Goal: Task Accomplishment & Management: Use online tool/utility

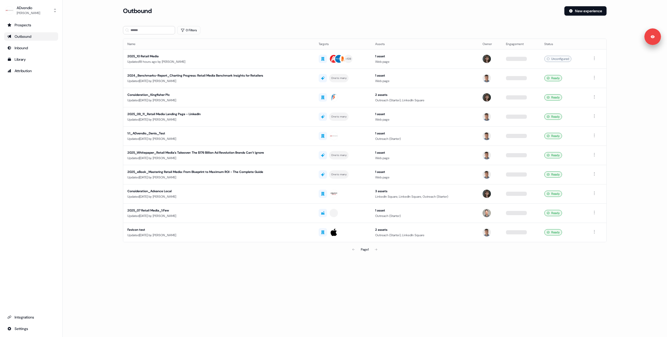
click at [95, 99] on main "Loading... Outbound New experience 0 Filters Name Targets Assets Owner Engageme…" at bounding box center [365, 137] width 605 height 263
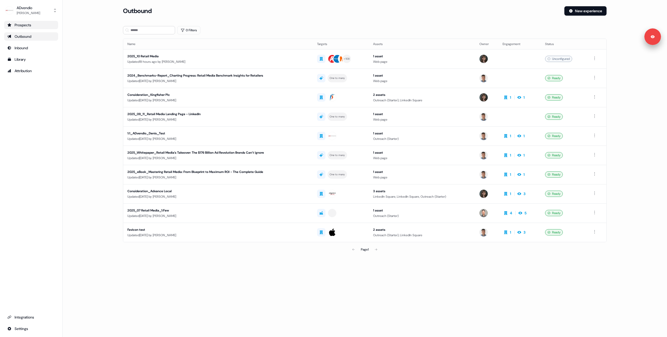
click at [23, 26] on div "Prospects" at bounding box center [31, 24] width 48 height 5
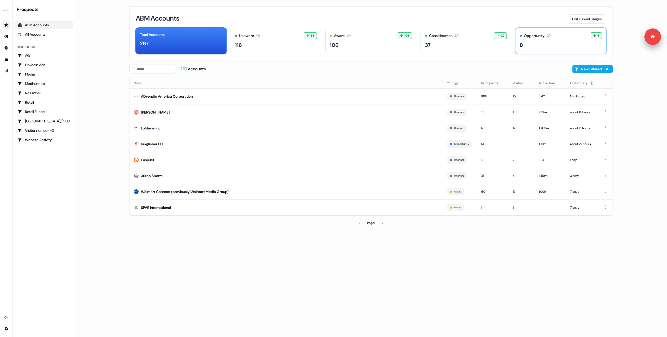
click at [560, 37] on div "Opportunity The account has an open opportunity and is in the sales process. 8 …" at bounding box center [561, 35] width 82 height 7
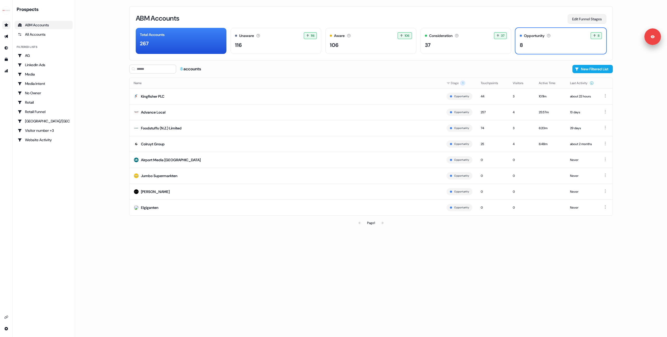
click at [580, 21] on button "Edit Funnel Stages" at bounding box center [587, 18] width 39 height 9
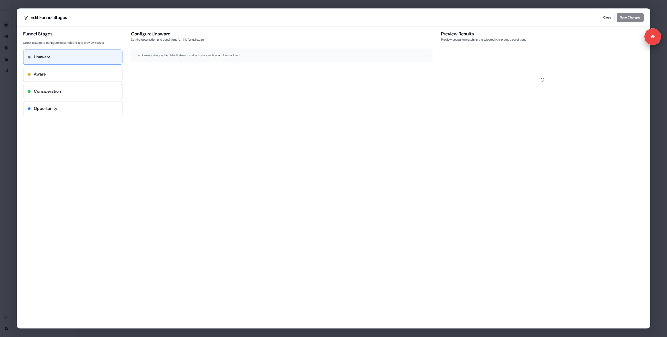
click at [60, 106] on div "Opportunity" at bounding box center [73, 109] width 90 height 6
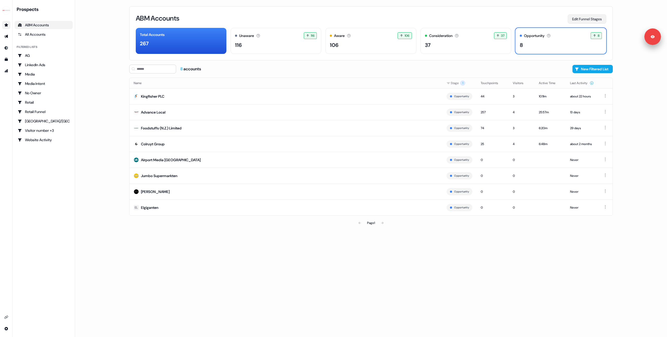
click at [583, 20] on button "Edit Funnel Stages" at bounding box center [587, 18] width 39 height 9
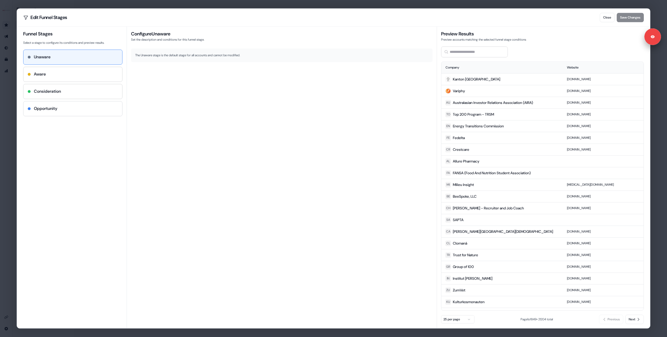
click at [67, 107] on div "Opportunity" at bounding box center [73, 109] width 90 height 6
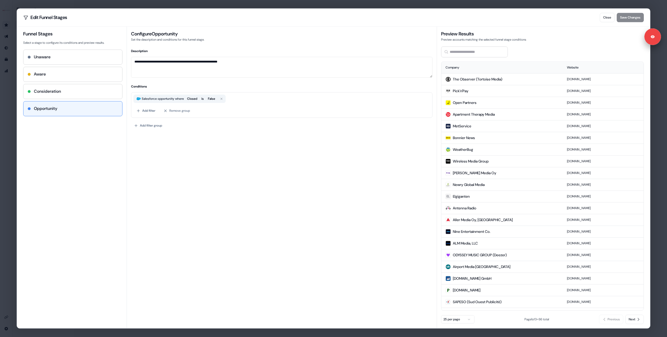
click at [7, 103] on div "**********" at bounding box center [333, 168] width 667 height 337
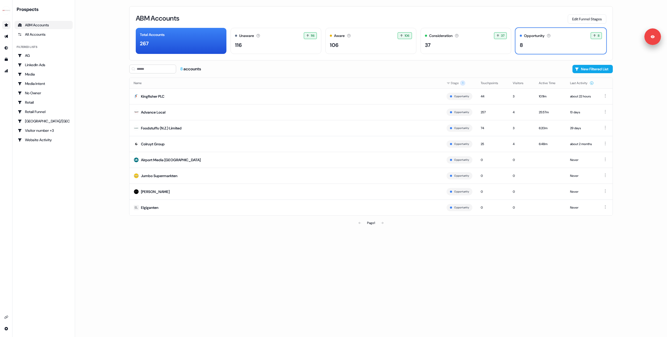
drag, startPoint x: 102, startPoint y: 97, endPoint x: 98, endPoint y: 97, distance: 4.2
click at [102, 97] on main "Loading... ABM Accounts Edit Funnel Stages Total Accounts 267 Unaware The defau…" at bounding box center [371, 168] width 592 height 337
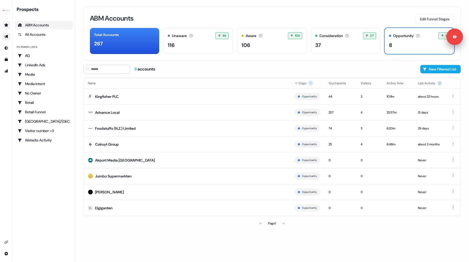
click at [7, 38] on icon "Go to outbound experience" at bounding box center [6, 36] width 4 height 4
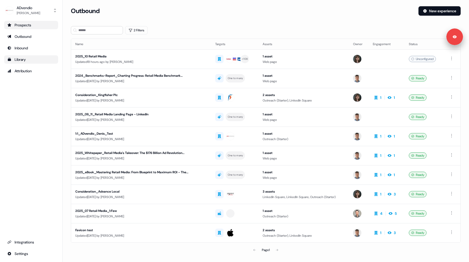
click at [26, 59] on div "Library" at bounding box center [31, 59] width 48 height 5
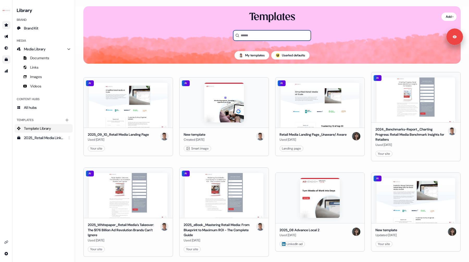
click at [254, 34] on input at bounding box center [272, 35] width 78 height 10
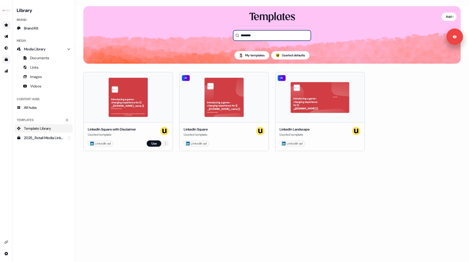
type input "********"
click at [165, 144] on html "For the best experience switch devices to a bigger screen. Go to Userled.io Lib…" at bounding box center [234, 131] width 469 height 262
click at [171, 153] on div "Duplicate" at bounding box center [188, 153] width 50 height 8
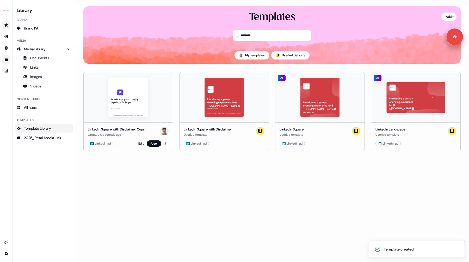
click at [138, 145] on div "Edit Use" at bounding box center [153, 143] width 30 height 6
click at [139, 143] on link "Edit" at bounding box center [140, 143] width 5 height 5
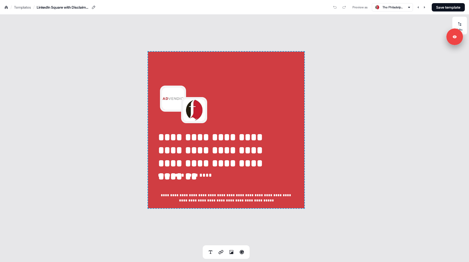
click at [136, 184] on div "**********" at bounding box center [226, 130] width 452 height 230
click at [6, 7] on icon at bounding box center [6, 6] width 3 height 3
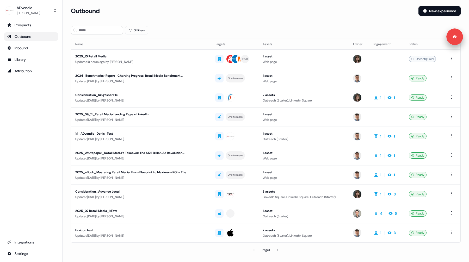
click at [20, 39] on link "Outbound" at bounding box center [31, 36] width 54 height 8
click at [143, 95] on div "Consideration_Kingfisher Plc" at bounding box center [133, 94] width 117 height 5
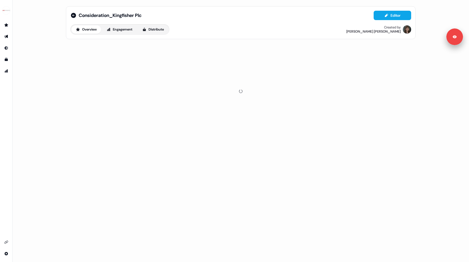
click at [149, 25] on div "Overview Engagement Distribute" at bounding box center [119, 29] width 99 height 10
click at [152, 32] on button "Distribute" at bounding box center [153, 29] width 30 height 8
click at [124, 41] on div "Consideration_Kingfisher Plc Editor Overview Engagement Distribute Created by M…" at bounding box center [241, 39] width 362 height 78
click at [124, 45] on span "LinkedIn Ads" at bounding box center [119, 47] width 17 height 5
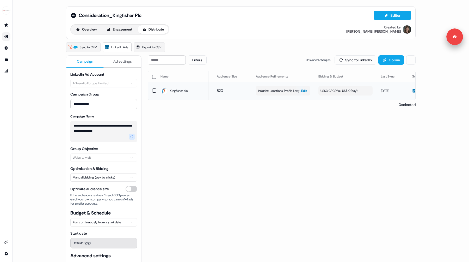
scroll to position [0, 147]
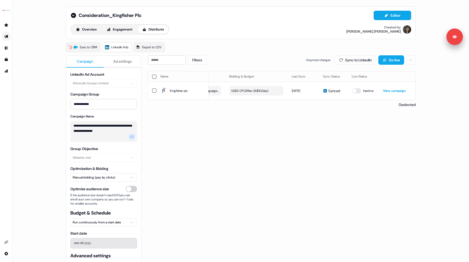
click at [7, 36] on icon "Go to outbound experience" at bounding box center [6, 36] width 4 height 3
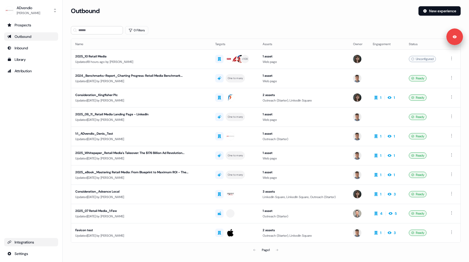
click at [27, 245] on link "Integrations" at bounding box center [31, 242] width 54 height 8
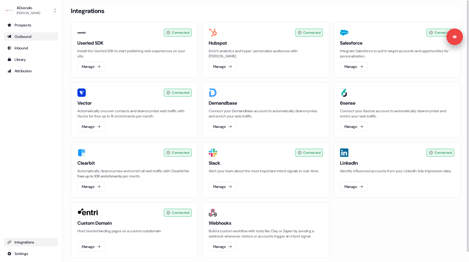
click at [32, 42] on ul "Prospects Outbound Inbound Library Attribution" at bounding box center [31, 48] width 54 height 54
click at [24, 38] on div "Outbound" at bounding box center [31, 36] width 48 height 5
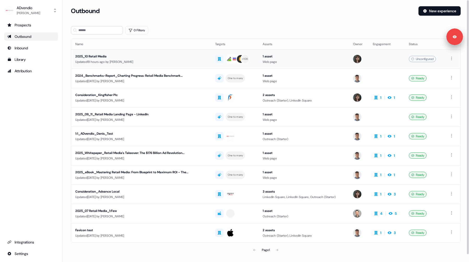
click at [164, 58] on div "2025_10 Retail Media" at bounding box center [133, 56] width 117 height 5
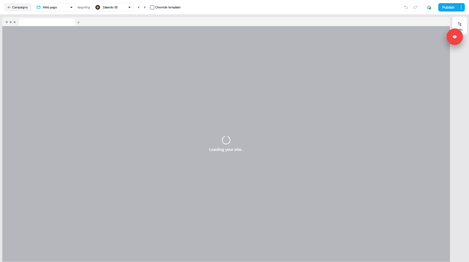
click at [65, 5] on html "For the best experience switch devices to a bigger screen. Go to Userled.io 202…" at bounding box center [234, 131] width 469 height 262
click at [19, 8] on html "For the best experience switch devices to a bigger screen. Go to Userled.io 202…" at bounding box center [234, 131] width 469 height 262
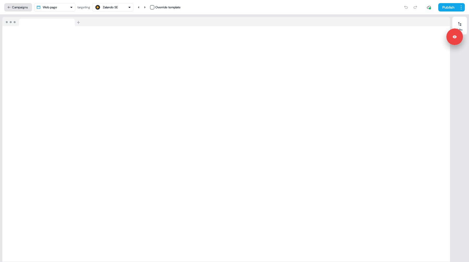
click at [23, 8] on button "Campaigns" at bounding box center [18, 7] width 28 height 8
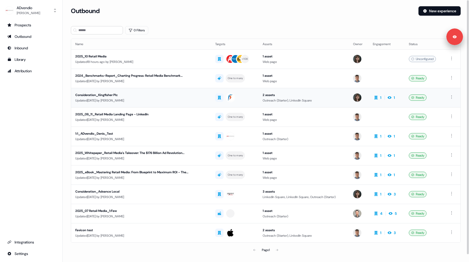
click at [134, 90] on td "Consideration_Kingfisher Plc Updated 21 days ago by Michaela Walsh" at bounding box center [141, 97] width 140 height 19
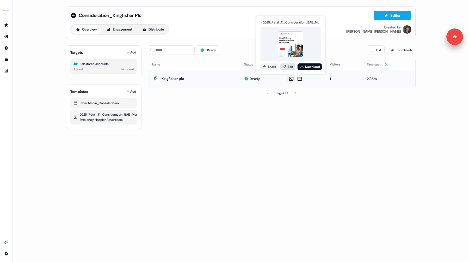
click at [289, 67] on link "Edit" at bounding box center [287, 66] width 15 height 7
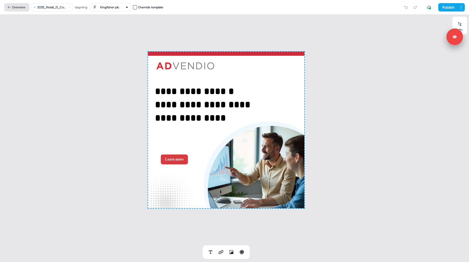
click at [17, 7] on button "Overview" at bounding box center [16, 7] width 25 height 8
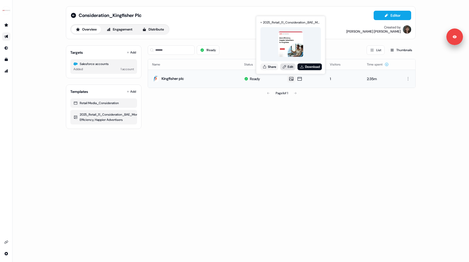
click at [291, 68] on link "Edit" at bounding box center [287, 66] width 15 height 7
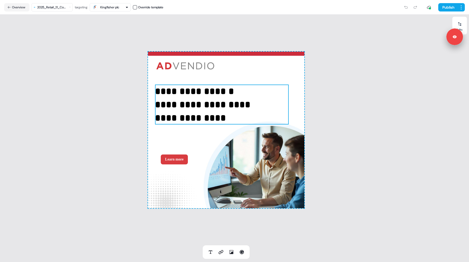
click at [203, 116] on span "**********" at bounding box center [202, 105] width 95 height 36
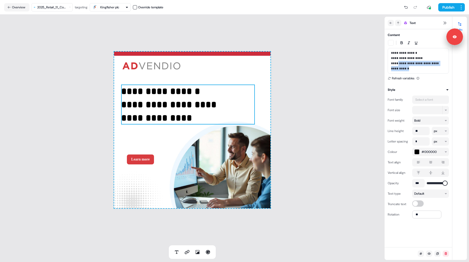
drag, startPoint x: 399, startPoint y: 74, endPoint x: 396, endPoint y: 65, distance: 9.5
click at [396, 65] on p "**********" at bounding box center [418, 60] width 54 height 21
click at [392, 58] on span "**********" at bounding box center [415, 60] width 48 height 19
click at [391, 43] on icon "button" at bounding box center [391, 43] width 4 height 4
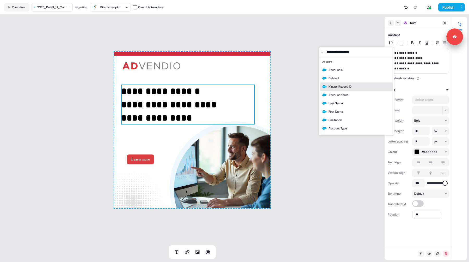
click at [312, 82] on div "**********" at bounding box center [192, 130] width 385 height 230
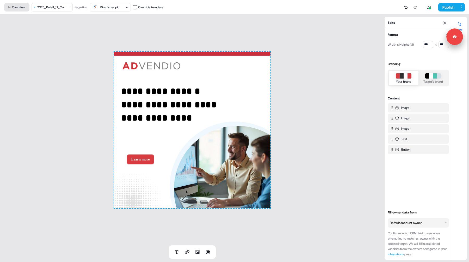
click at [25, 5] on button "Overview" at bounding box center [16, 7] width 25 height 8
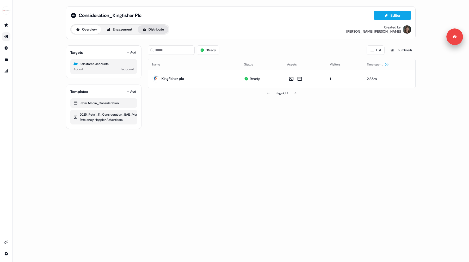
click at [155, 32] on button "Distribute" at bounding box center [153, 29] width 30 height 8
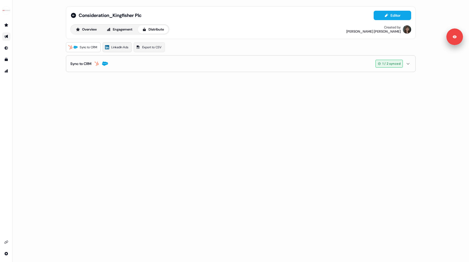
click at [121, 47] on span "LinkedIn Ads" at bounding box center [119, 47] width 17 height 5
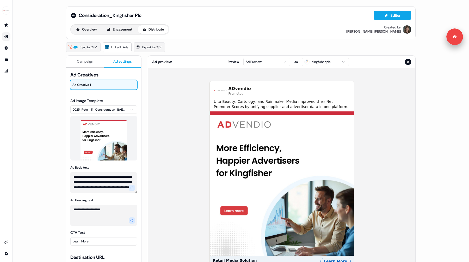
click at [125, 62] on span "Ad settings" at bounding box center [122, 61] width 19 height 5
click at [120, 188] on textarea "**********" at bounding box center [103, 182] width 67 height 21
click at [132, 187] on button "button" at bounding box center [132, 188] width 6 height 6
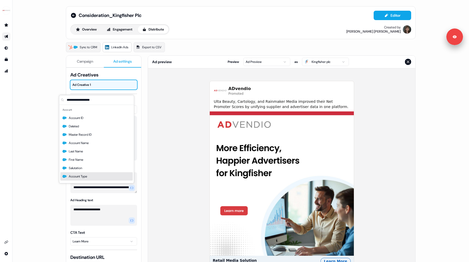
click at [160, 198] on div "ADvendio Promoted Ulta Beauty, Cartology, and Rainmaker Media improved their Ne…" at bounding box center [281, 187] width 267 height 239
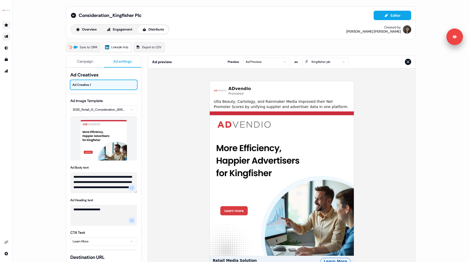
click at [8, 22] on link "Go to prospects" at bounding box center [6, 25] width 8 height 8
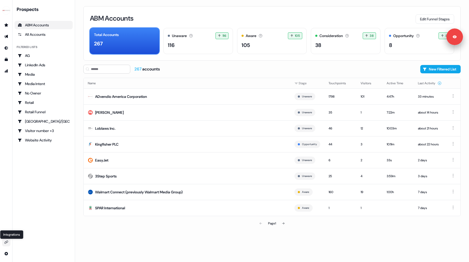
click at [7, 243] on icon "Go to integrations" at bounding box center [6, 242] width 4 height 4
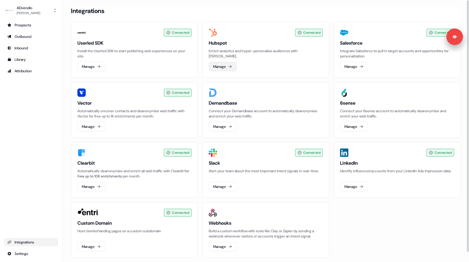
click at [223, 69] on button "Manage" at bounding box center [223, 66] width 28 height 9
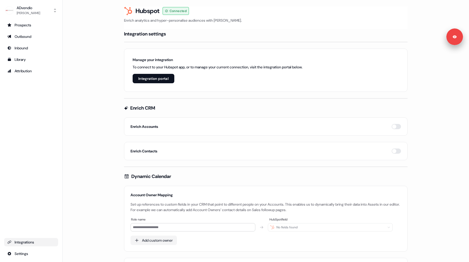
click at [20, 243] on div "Integrations" at bounding box center [31, 241] width 48 height 5
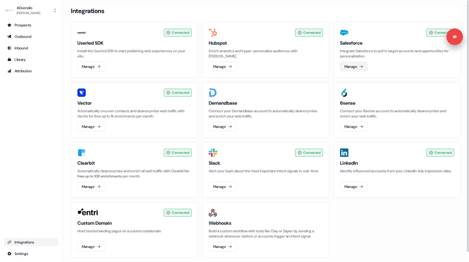
click at [349, 66] on button "Manage" at bounding box center [354, 66] width 28 height 9
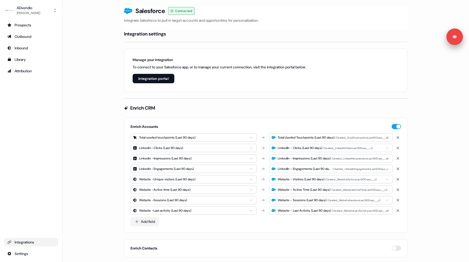
click at [26, 241] on div "Integrations" at bounding box center [31, 241] width 48 height 5
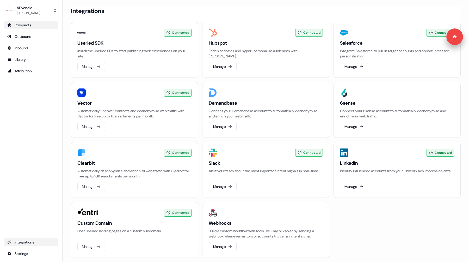
click at [29, 25] on div "Prospects" at bounding box center [31, 24] width 48 height 5
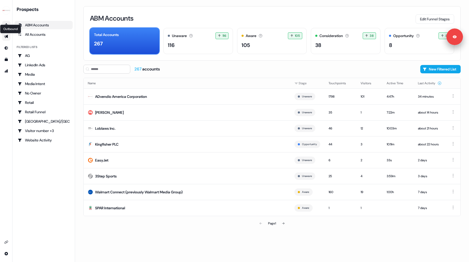
click at [4, 38] on icon "Go to outbound experience" at bounding box center [6, 36] width 4 height 4
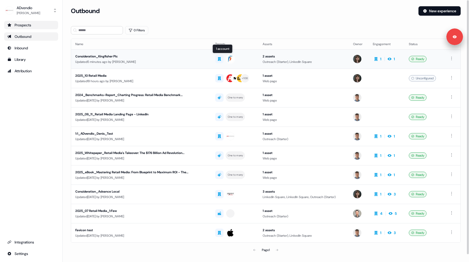
click at [237, 58] on div at bounding box center [234, 58] width 39 height 9
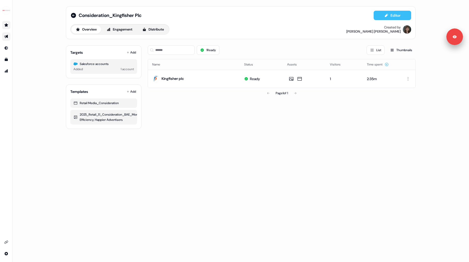
click at [394, 14] on button "Editor" at bounding box center [393, 15] width 38 height 9
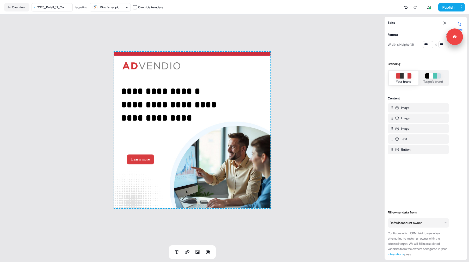
click at [66, 6] on html "**********" at bounding box center [234, 131] width 469 height 262
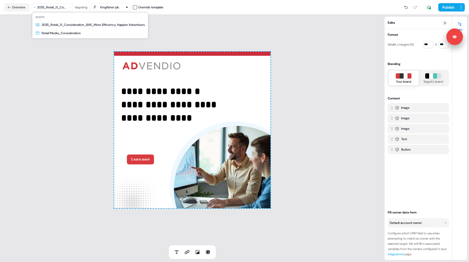
click at [69, 38] on div "Assets 2025_Retail_1:1_Consideration_BAE_More Efficiency, Happier Advertisers R…" at bounding box center [90, 26] width 116 height 26
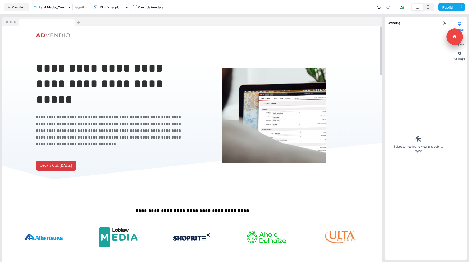
click at [199, 18] on div at bounding box center [192, 21] width 380 height 9
click at [444, 22] on icon at bounding box center [445, 22] width 3 height 3
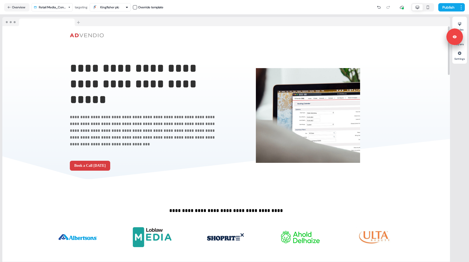
click at [231, 20] on div at bounding box center [226, 21] width 448 height 9
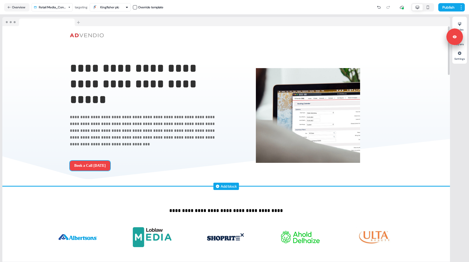
click at [89, 168] on button "Book a Call Today" at bounding box center [90, 166] width 40 height 10
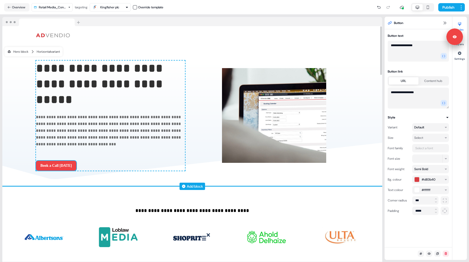
click at [67, 167] on button "Book a Call Today" at bounding box center [56, 166] width 40 height 10
click at [66, 163] on button "Book a Call Today" at bounding box center [56, 166] width 40 height 10
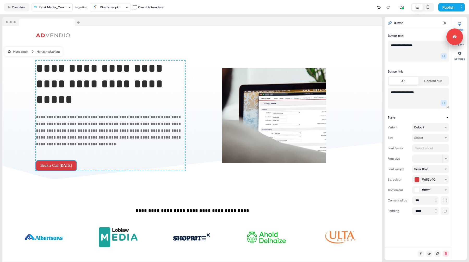
click at [421, 47] on textarea "**********" at bounding box center [418, 51] width 61 height 21
click at [444, 56] on icon "button" at bounding box center [443, 55] width 3 height 3
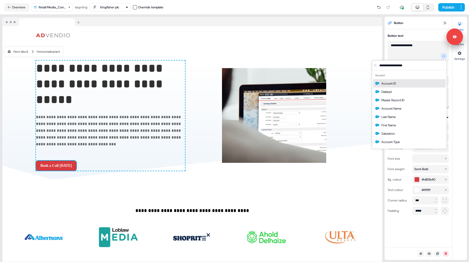
click at [458, 72] on div "Styles Layers Settings" at bounding box center [459, 138] width 15 height 243
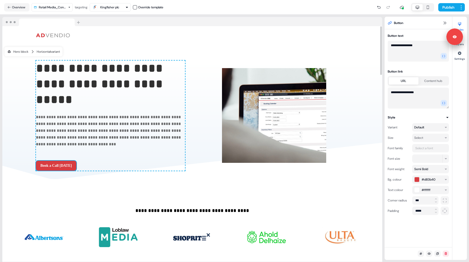
click at [255, 14] on nav "Overview Retail Media_Consideration targeting Kingfisher plc Override template …" at bounding box center [234, 7] width 469 height 15
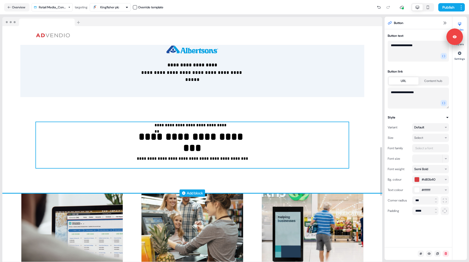
scroll to position [584, 0]
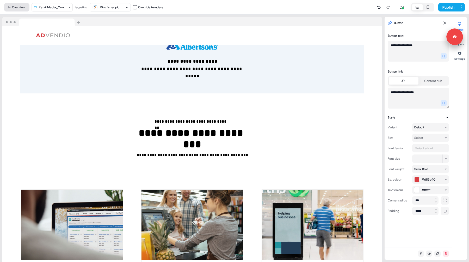
click at [17, 6] on button "Overview" at bounding box center [16, 7] width 25 height 8
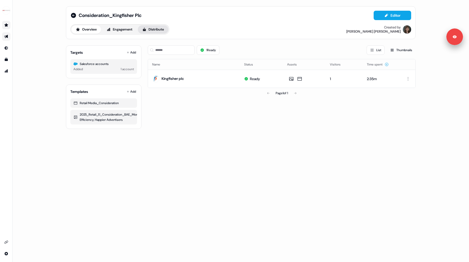
click at [155, 30] on button "Distribute" at bounding box center [153, 29] width 30 height 8
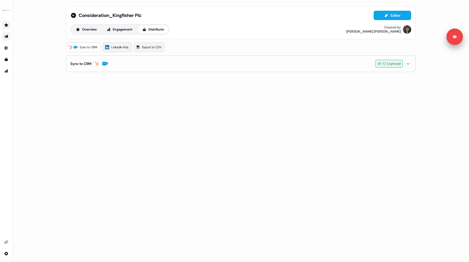
click at [120, 48] on span "LinkedIn Ads" at bounding box center [119, 47] width 17 height 5
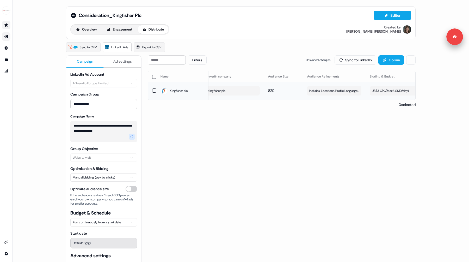
scroll to position [0, 9]
click at [73, 16] on icon at bounding box center [73, 15] width 5 height 5
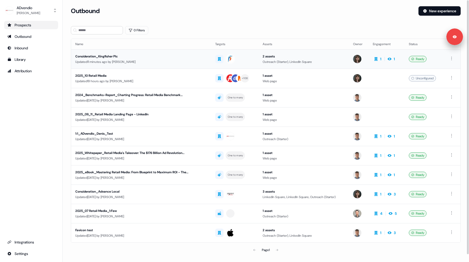
click at [126, 58] on div "Consideration_Kingfisher Plc" at bounding box center [133, 56] width 117 height 5
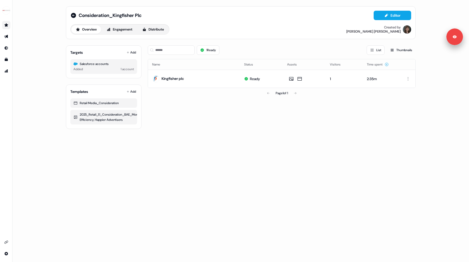
click at [185, 117] on div "1 Ready List Thumbnails Name Status Assets Visitors Time spent Kingfisher plc R…" at bounding box center [282, 85] width 268 height 88
click at [156, 31] on button "Distribute" at bounding box center [153, 29] width 30 height 8
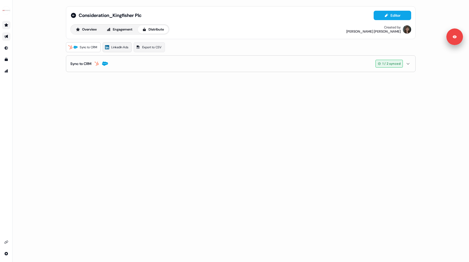
click at [118, 50] on span "LinkedIn Ads" at bounding box center [119, 47] width 17 height 5
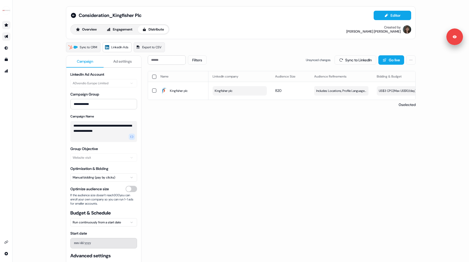
click at [52, 171] on div "**********" at bounding box center [241, 131] width 457 height 262
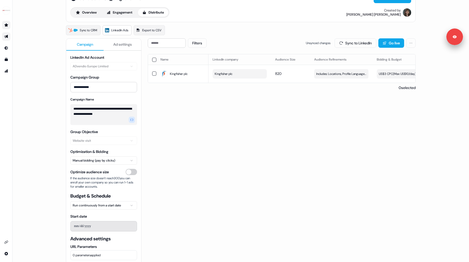
scroll to position [38, 0]
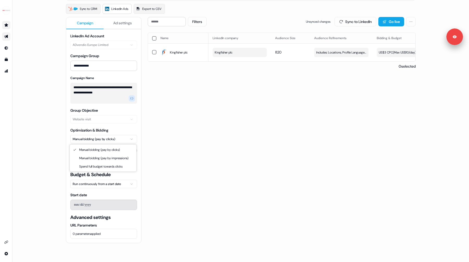
click at [89, 139] on html "**********" at bounding box center [234, 131] width 469 height 262
click at [87, 120] on html "**********" at bounding box center [234, 131] width 469 height 262
click at [161, 182] on div "Filters Unsynced changes Sync to LinkedIn Go live Name LinkedIn company Audienc…" at bounding box center [282, 143] width 268 height 252
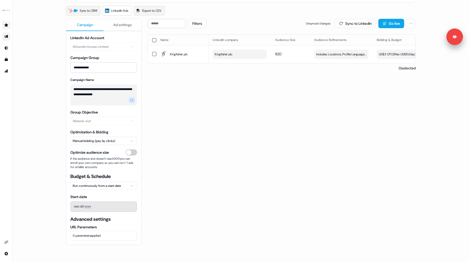
scroll to position [0, 0]
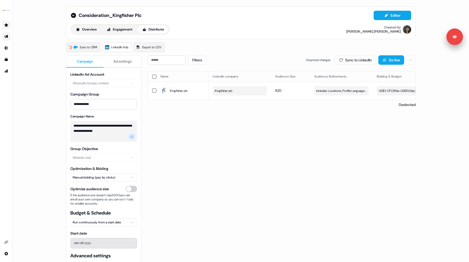
click at [7, 40] on link "Go to outbound experience" at bounding box center [6, 36] width 8 height 8
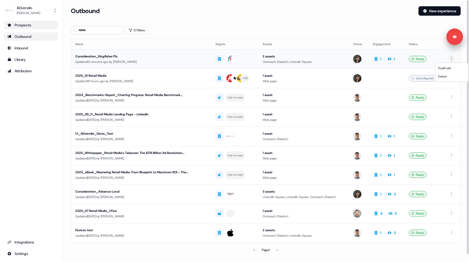
click at [454, 58] on html "For the best experience switch devices to a bigger screen. Go to Userled.io ADv…" at bounding box center [234, 131] width 469 height 262
click at [170, 54] on html "For the best experience switch devices to a bigger screen. Go to Userled.io ADv…" at bounding box center [234, 131] width 469 height 262
click at [148, 55] on div "Consideration_Kingfisher Plc" at bounding box center [133, 56] width 117 height 5
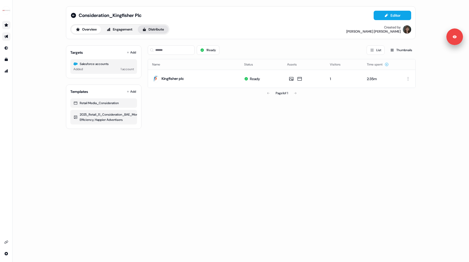
click at [145, 27] on button "Distribute" at bounding box center [153, 29] width 30 height 8
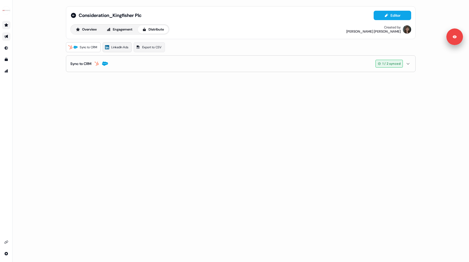
click at [124, 48] on span "LinkedIn Ads" at bounding box center [119, 47] width 17 height 5
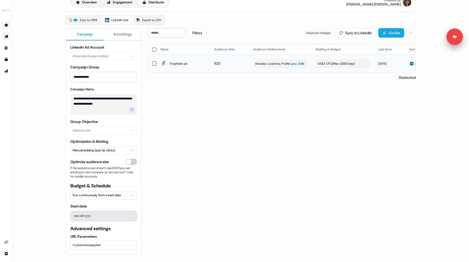
scroll to position [0, 67]
click at [116, 152] on html "**********" at bounding box center [234, 131] width 469 height 262
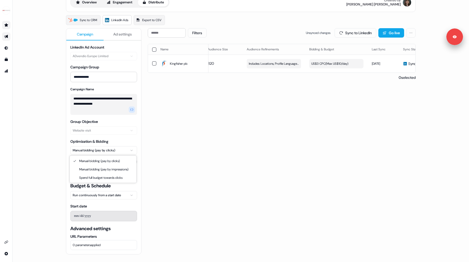
click at [162, 156] on html "**********" at bounding box center [234, 131] width 469 height 262
click at [330, 60] on button "US$3 CPC ( Max US$10/day )" at bounding box center [336, 63] width 54 height 9
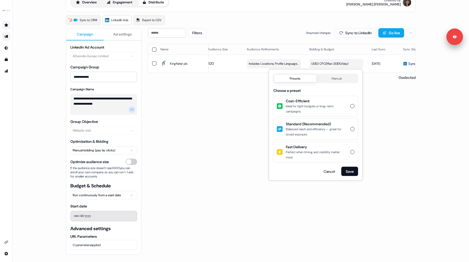
click at [297, 78] on button "Presets" at bounding box center [295, 78] width 42 height 7
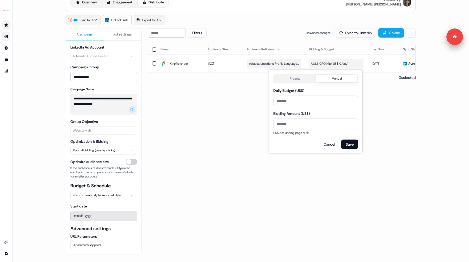
click at [334, 76] on button "Manual" at bounding box center [336, 78] width 41 height 7
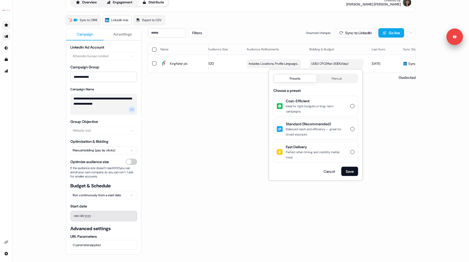
click at [292, 79] on button "Presets" at bounding box center [295, 78] width 42 height 7
click at [307, 100] on span "Cost-Efficient" at bounding box center [317, 100] width 62 height 5
click at [351, 104] on button "Cost-Efficient Ideal for tight budgets or long-term campaigns." at bounding box center [353, 106] width 4 height 4
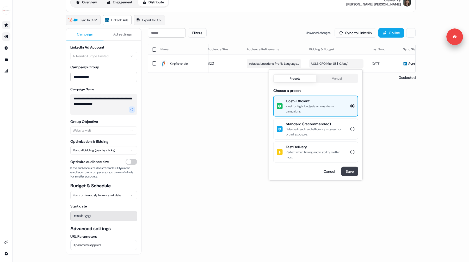
click at [351, 172] on button "Save" at bounding box center [349, 171] width 17 height 9
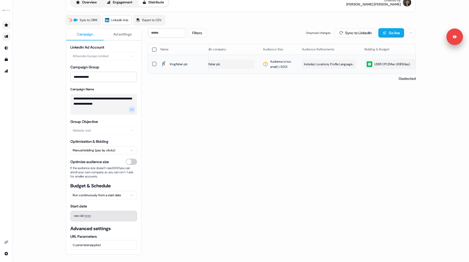
scroll to position [0, 0]
click at [50, 119] on div "**********" at bounding box center [241, 131] width 457 height 262
click at [84, 3] on button "Overview" at bounding box center [86, 2] width 30 height 8
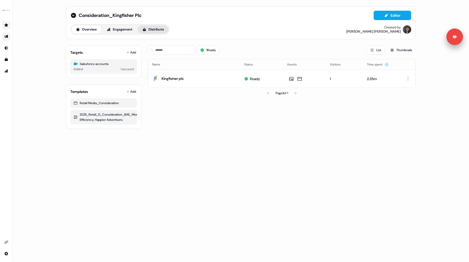
click at [163, 27] on button "Distribute" at bounding box center [153, 29] width 30 height 8
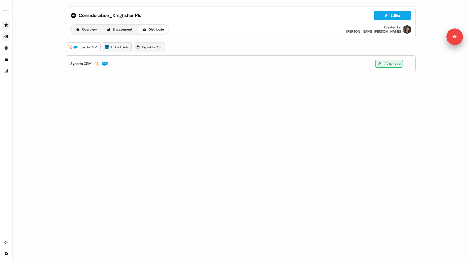
click at [118, 48] on span "LinkedIn Ads" at bounding box center [119, 47] width 17 height 5
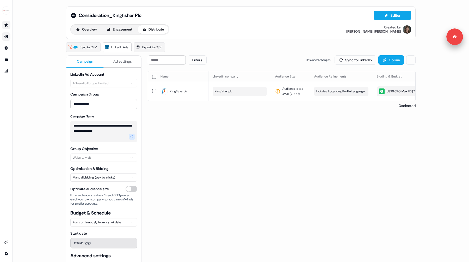
drag, startPoint x: 239, startPoint y: 91, endPoint x: 239, endPoint y: 51, distance: 40.4
click at [239, 51] on div "**********" at bounding box center [241, 174] width 350 height 265
click at [239, 60] on div "Filters Unsynced changes Sync to LinkedIn Go live" at bounding box center [282, 59] width 268 height 9
click at [239, 91] on button "Kingfisher plc" at bounding box center [240, 91] width 54 height 9
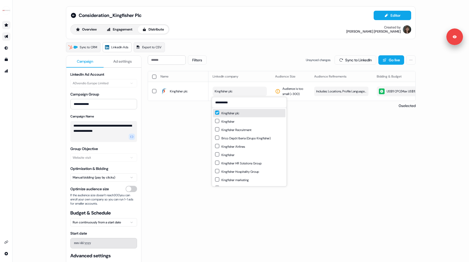
type input "**********"
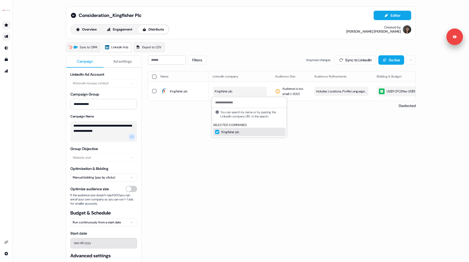
click at [200, 112] on div "Filters Unsynced changes Sync to LinkedIn Go live Name LinkedIn company Audienc…" at bounding box center [282, 181] width 268 height 252
click at [242, 90] on button "Kingfisher plc" at bounding box center [240, 91] width 54 height 9
type input "**********"
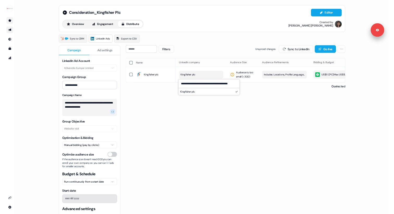
scroll to position [0, 0]
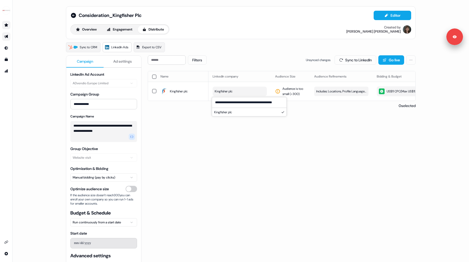
click at [237, 139] on div "Filters Unsynced changes Sync to LinkedIn Go live Name LinkedIn company Audienc…" at bounding box center [282, 181] width 268 height 252
click at [225, 92] on span "Kingfisher plc" at bounding box center [224, 91] width 18 height 5
type input "****"
click at [269, 145] on div "Filters Unsynced changes Sync to LinkedIn Go live Name LinkedIn company Audienc…" at bounding box center [282, 181] width 268 height 252
click at [361, 92] on span "Edit" at bounding box center [363, 91] width 6 height 5
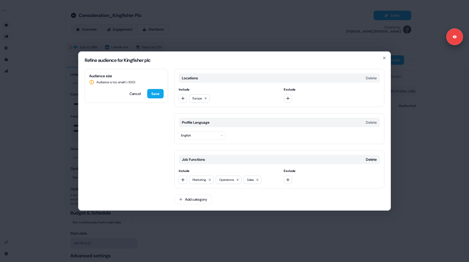
click at [411, 126] on div "Refine audience for Kingfisher plc Audience size Audience is too small (< 300 )…" at bounding box center [234, 131] width 469 height 262
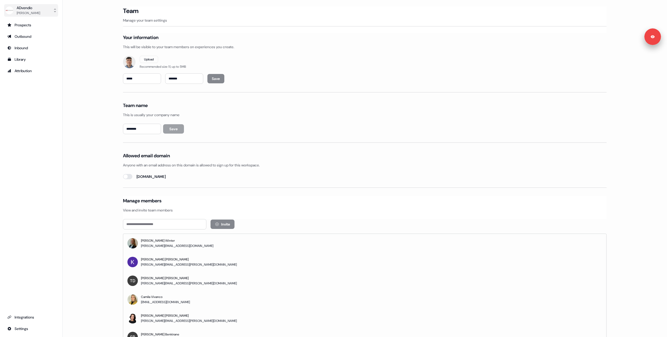
click at [33, 14] on div "[PERSON_NAME]" at bounding box center [28, 12] width 23 height 5
click at [28, 40] on div "Logout" at bounding box center [31, 43] width 50 height 9
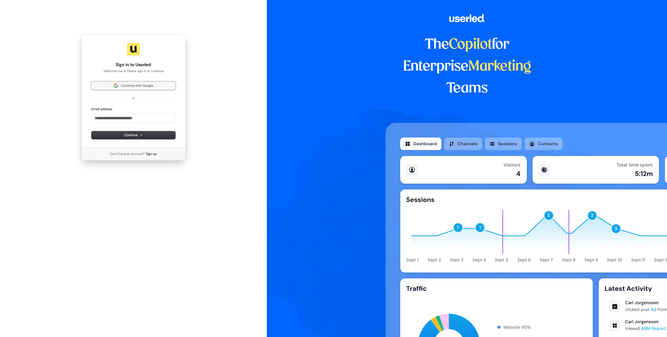
click at [122, 87] on span "Continue with Google" at bounding box center [137, 85] width 32 height 5
